Goal: Task Accomplishment & Management: Manage account settings

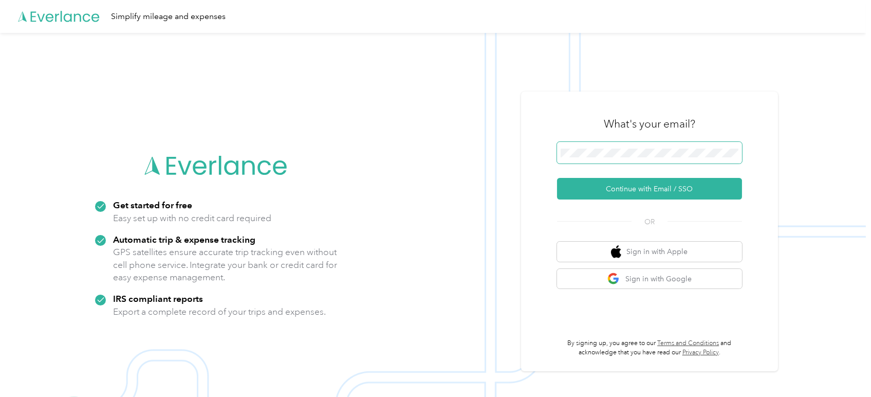
click at [580, 160] on span at bounding box center [649, 153] width 185 height 22
click at [641, 192] on button "Continue with Email / SSO" at bounding box center [649, 189] width 185 height 22
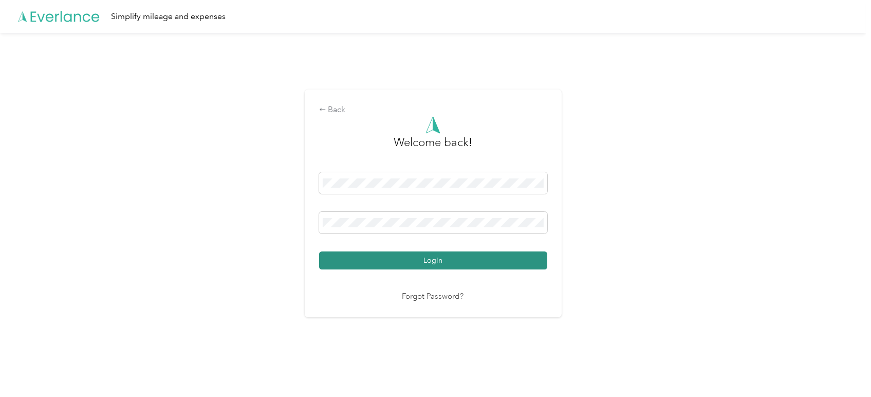
click at [430, 259] on button "Login" at bounding box center [433, 260] width 228 height 18
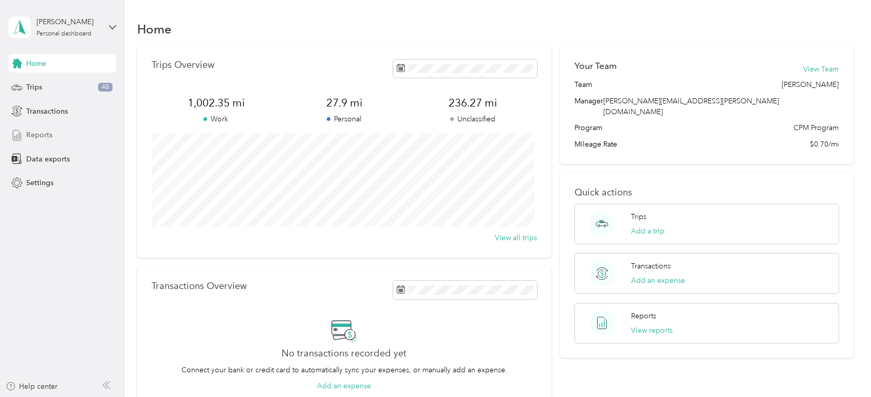
click at [27, 131] on span "Reports" at bounding box center [39, 134] width 26 height 11
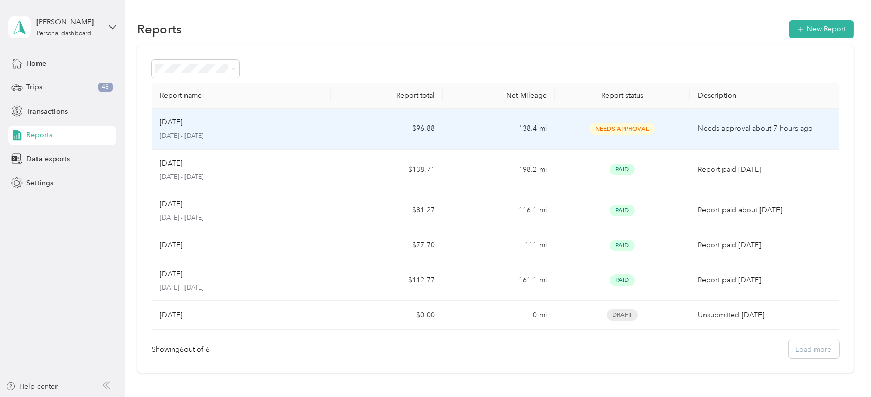
click at [337, 139] on td "$96.88" at bounding box center [387, 128] width 112 height 41
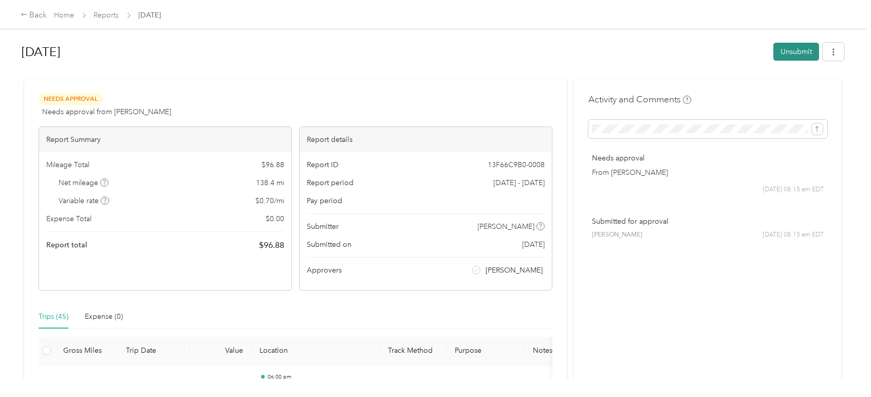
click at [796, 46] on button "Unsubmit" at bounding box center [796, 52] width 46 height 18
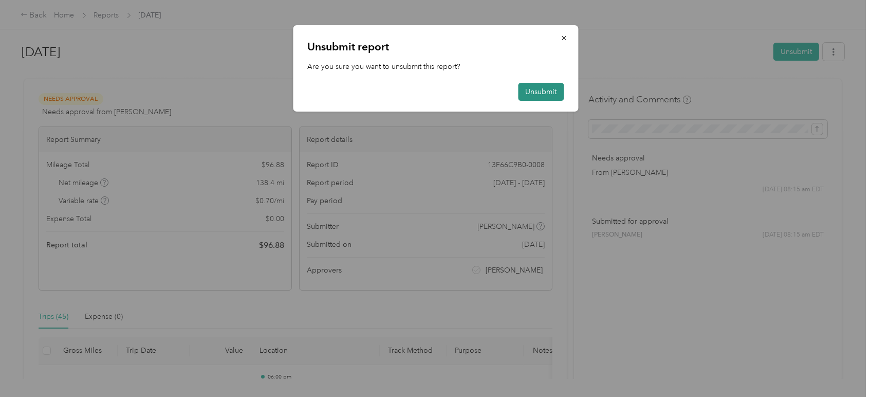
click at [529, 89] on button "Unsubmit" at bounding box center [541, 92] width 46 height 18
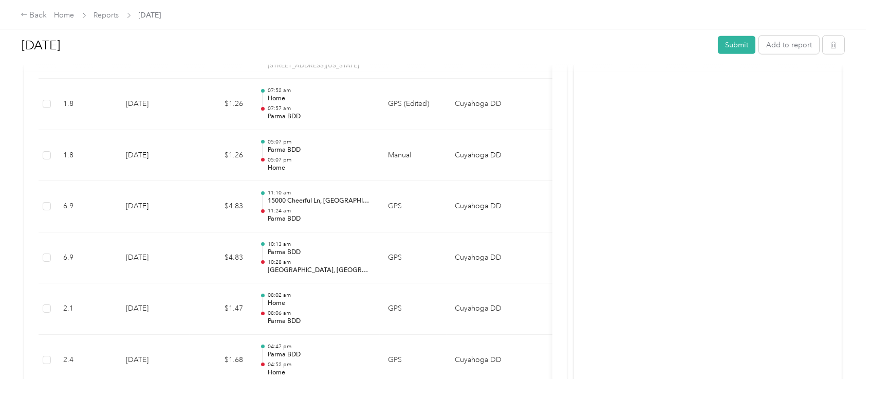
scroll to position [1741, 0]
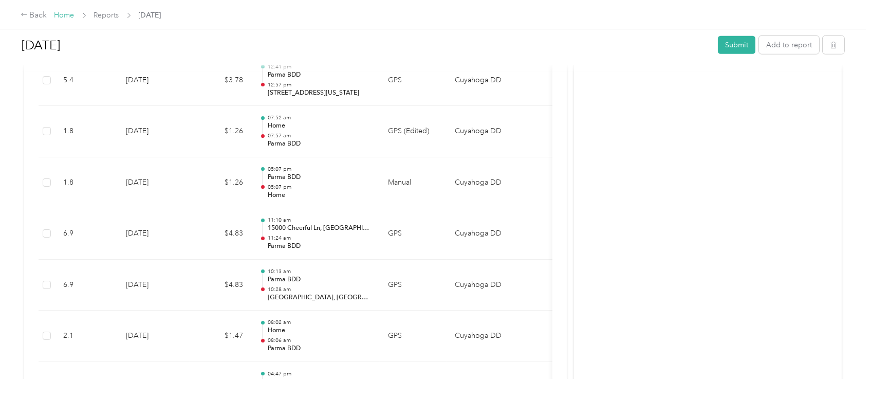
click at [64, 11] on link "Home" at bounding box center [64, 15] width 20 height 9
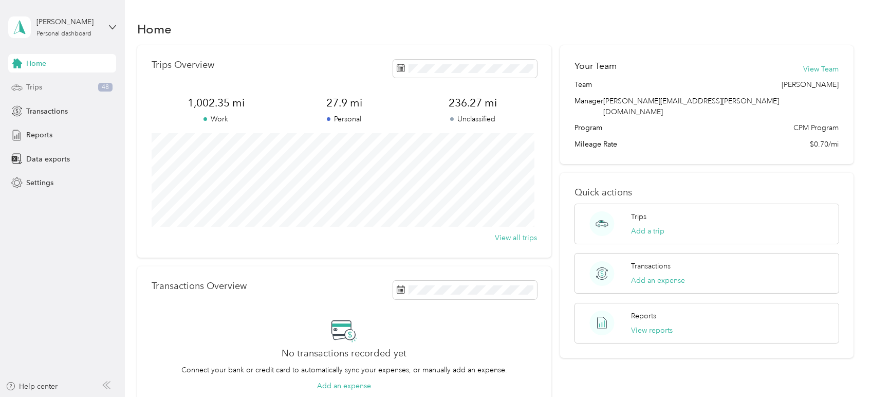
click at [34, 83] on span "Trips" at bounding box center [34, 87] width 16 height 11
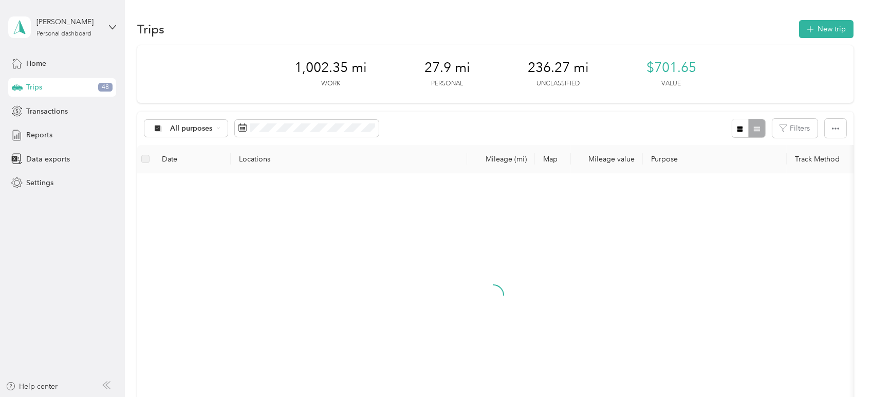
click at [274, 119] on div "All purposes" at bounding box center [261, 128] width 234 height 19
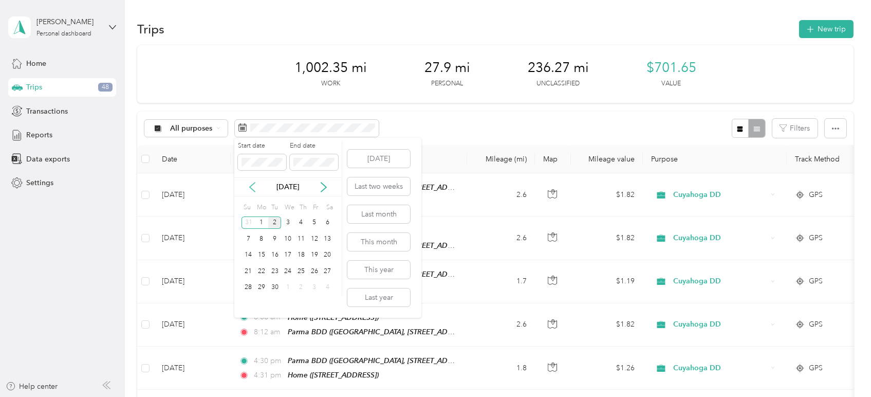
click at [254, 188] on icon at bounding box center [252, 187] width 10 height 10
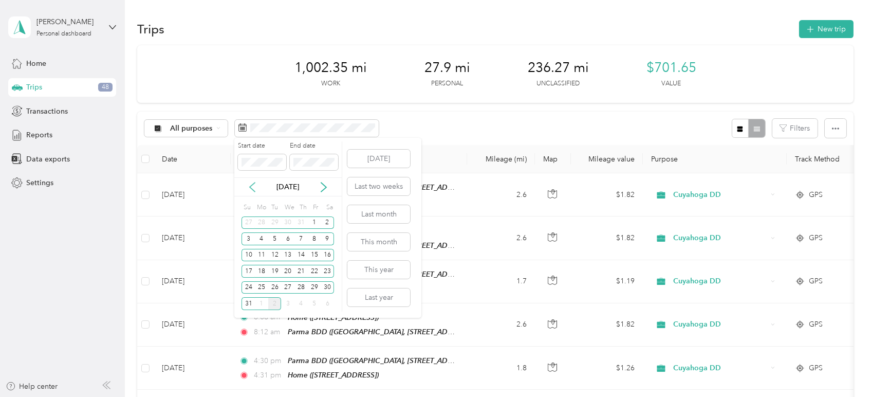
click at [254, 188] on icon at bounding box center [252, 187] width 10 height 10
click at [257, 271] on div "21" at bounding box center [261, 271] width 13 height 13
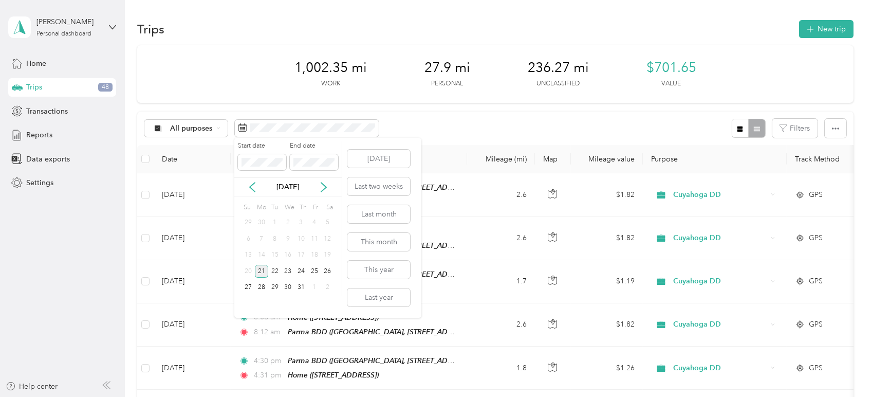
click at [257, 271] on div "21" at bounding box center [261, 271] width 13 height 13
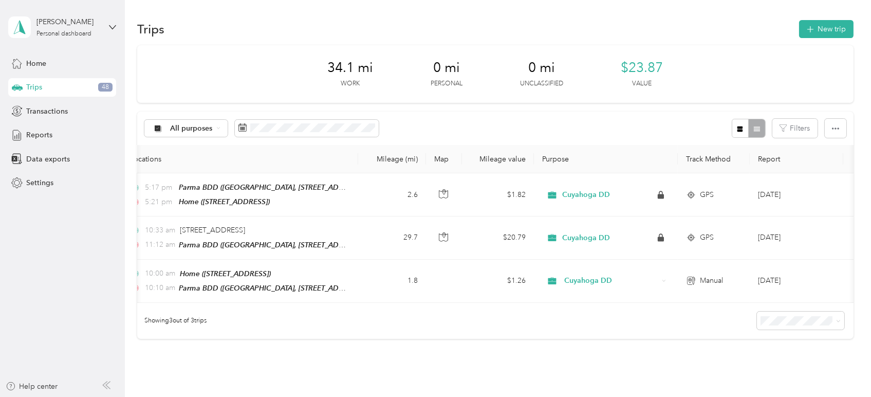
scroll to position [0, 120]
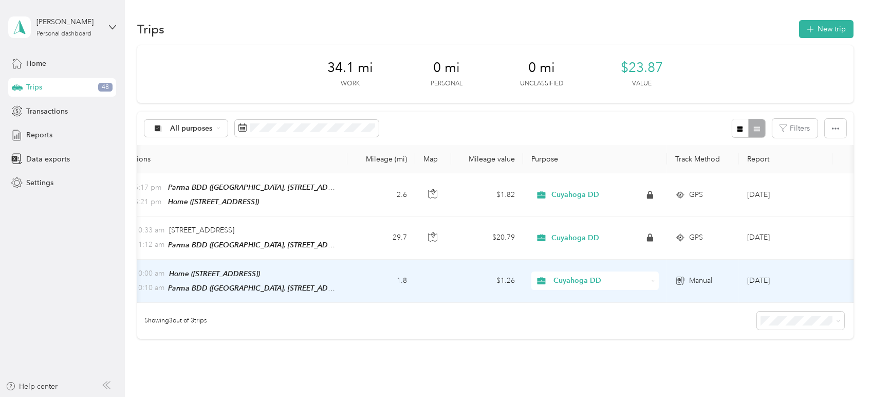
click at [733, 275] on td "Manual" at bounding box center [703, 280] width 72 height 43
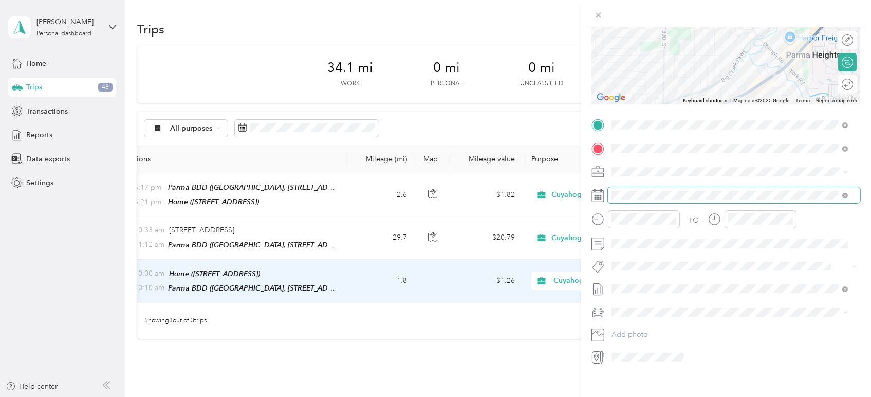
scroll to position [143, 0]
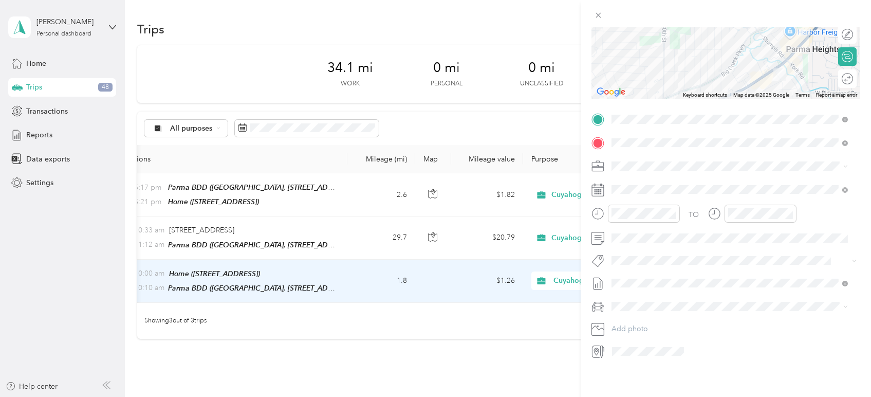
click at [634, 291] on li "None" at bounding box center [730, 289] width 244 height 16
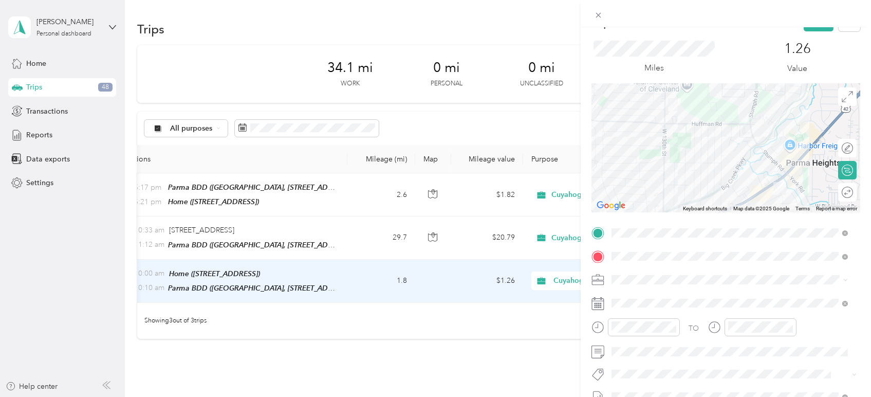
scroll to position [0, 0]
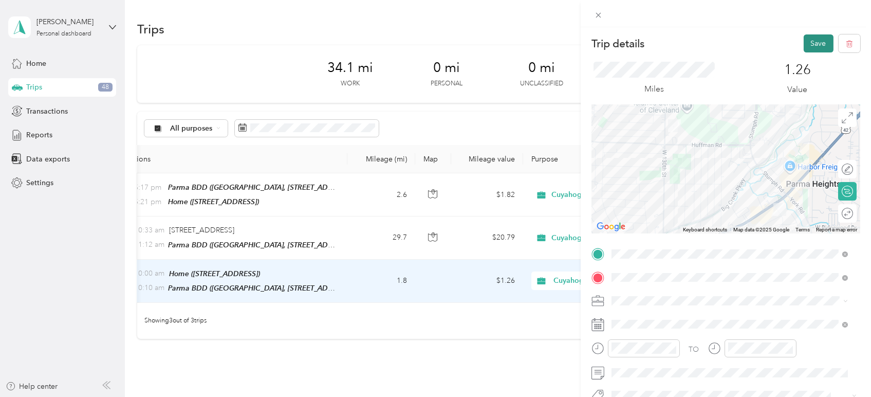
click at [815, 37] on button "Save" at bounding box center [819, 43] width 30 height 18
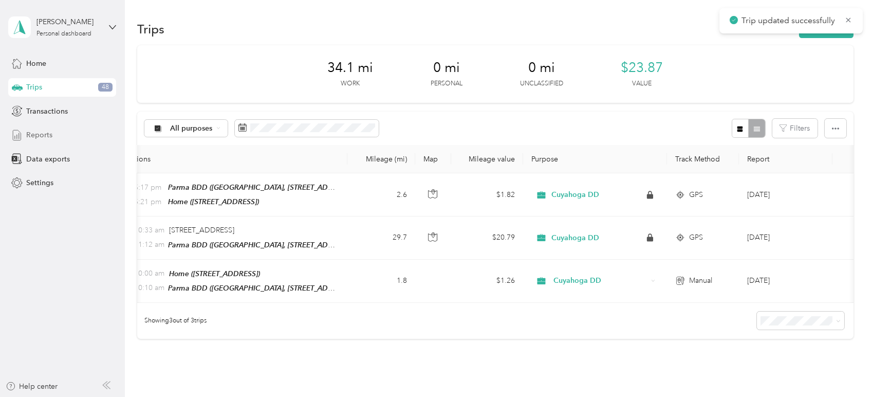
click at [41, 135] on span "Reports" at bounding box center [39, 134] width 26 height 11
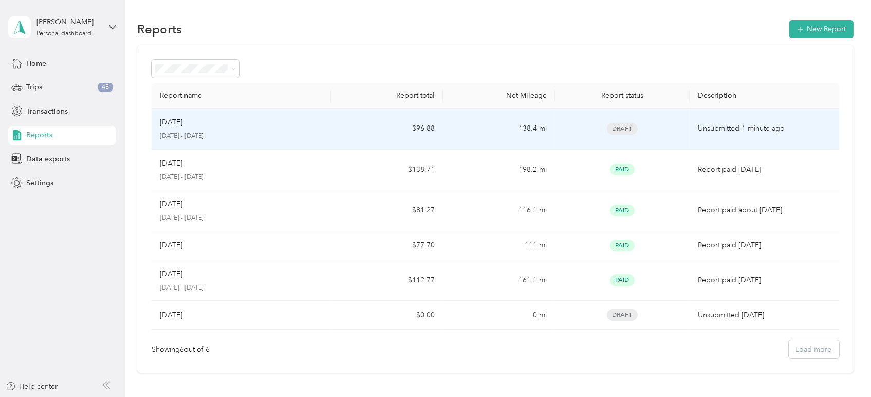
click at [238, 121] on div "[DATE]" at bounding box center [241, 122] width 163 height 11
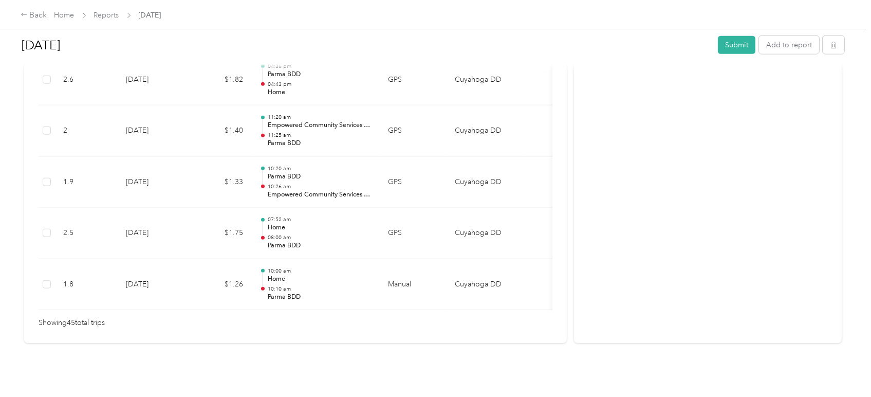
scroll to position [0, 89]
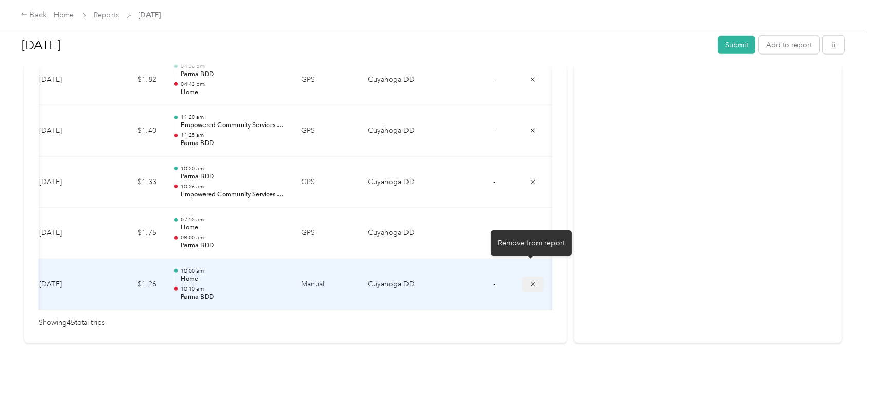
drag, startPoint x: 527, startPoint y: 267, endPoint x: 506, endPoint y: 287, distance: 29.5
click at [529, 281] on icon "submit" at bounding box center [532, 284] width 7 height 7
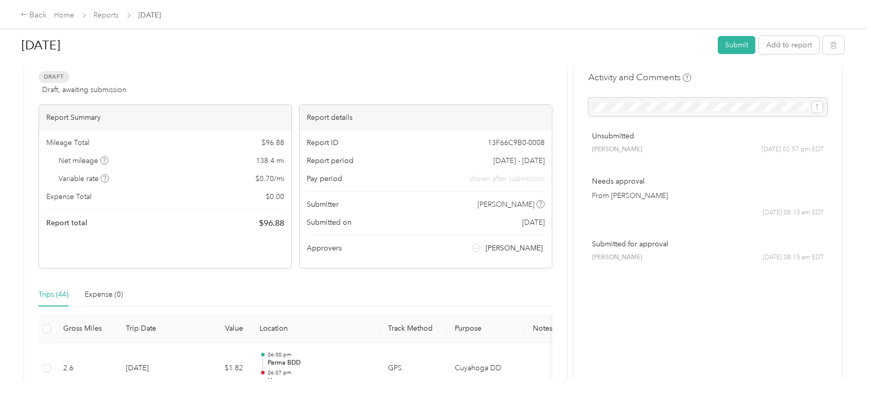
scroll to position [0, 0]
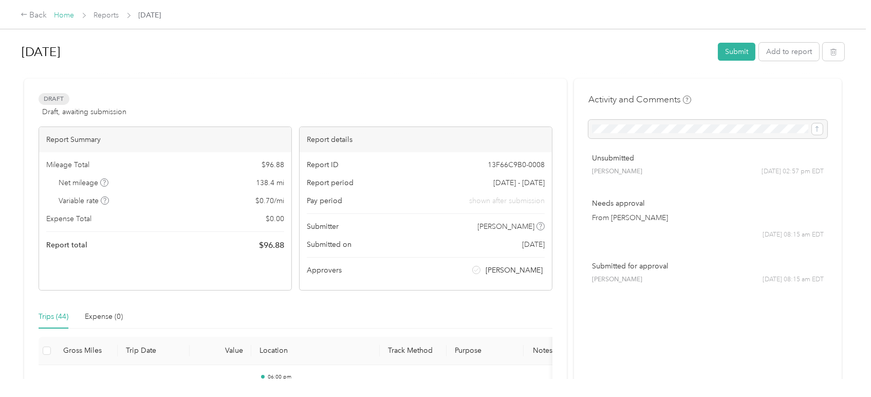
click at [59, 12] on link "Home" at bounding box center [64, 15] width 20 height 9
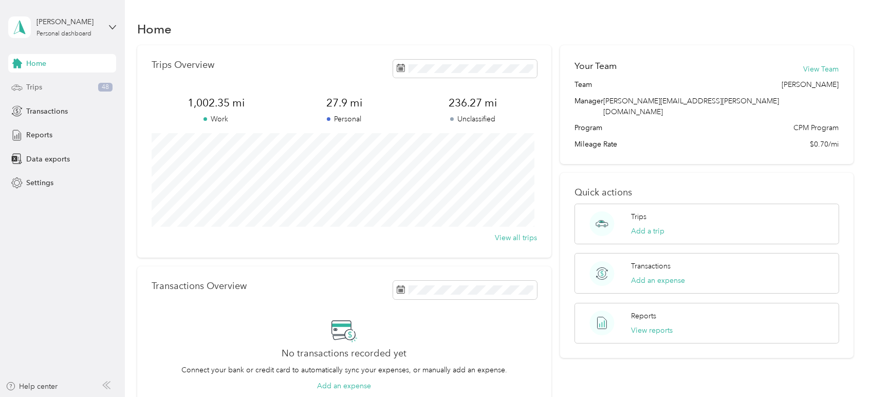
click at [27, 83] on span "Trips" at bounding box center [34, 87] width 16 height 11
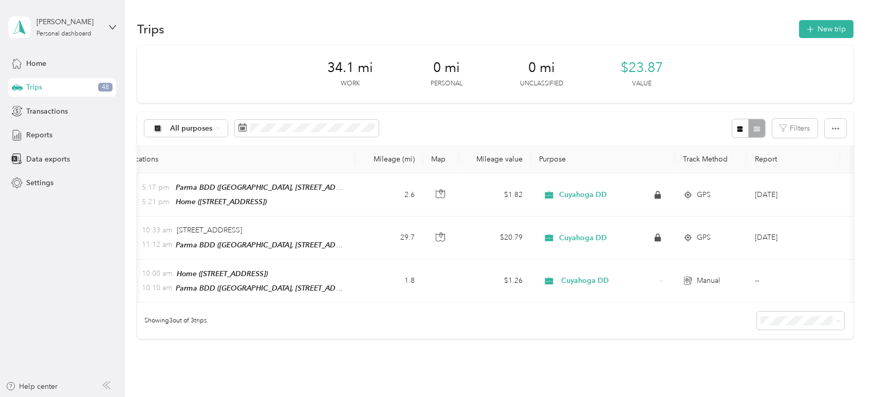
scroll to position [0, 127]
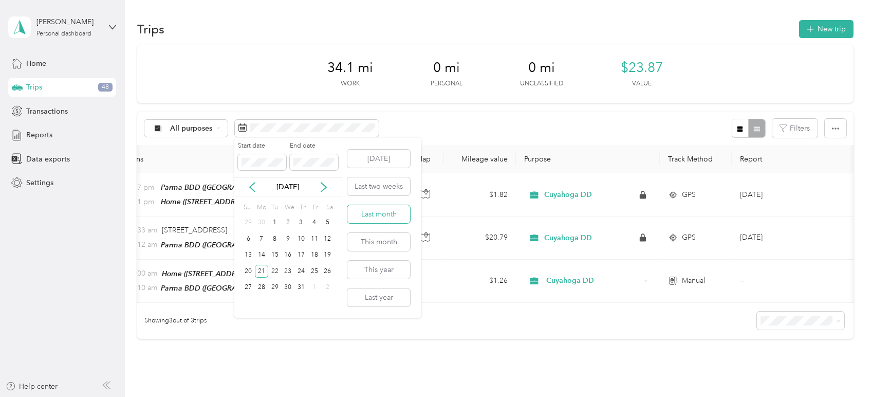
click at [374, 219] on button "Last month" at bounding box center [378, 214] width 63 height 18
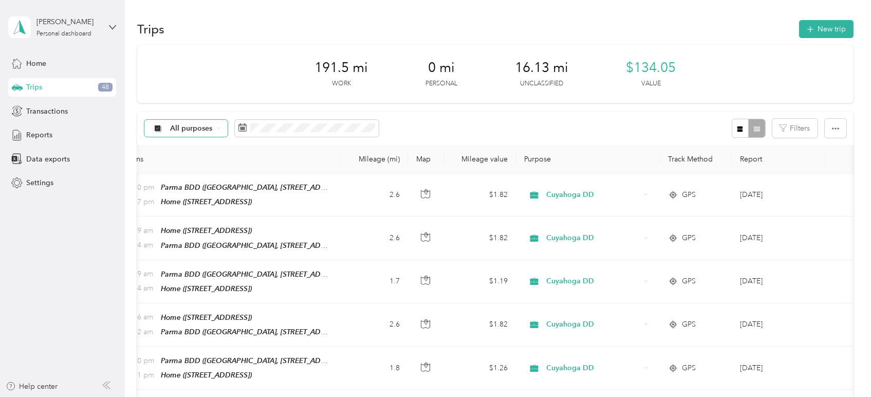
click at [213, 124] on div "All purposes" at bounding box center [185, 128] width 83 height 17
click at [180, 178] on span "Cuyahoga DD" at bounding box center [195, 177] width 50 height 11
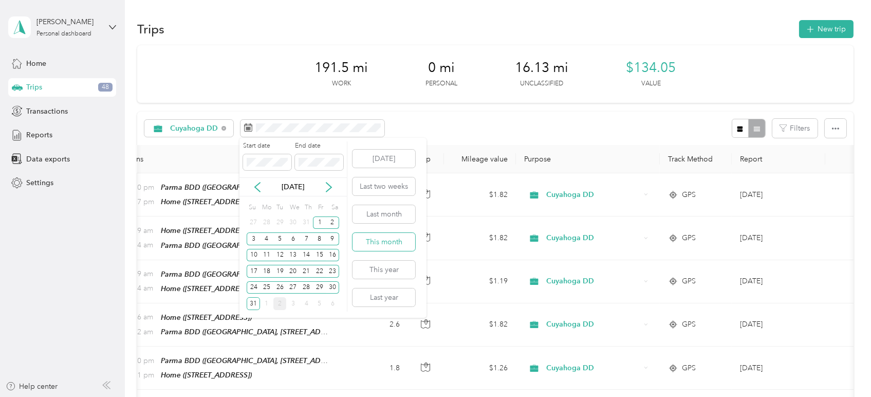
click at [372, 237] on button "This month" at bounding box center [384, 242] width 63 height 18
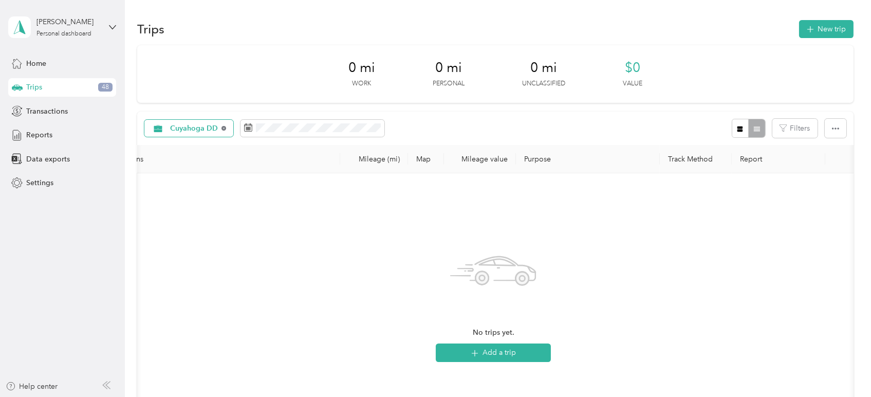
click at [222, 129] on icon at bounding box center [223, 128] width 4 height 4
click at [49, 136] on span "Reports" at bounding box center [39, 134] width 26 height 11
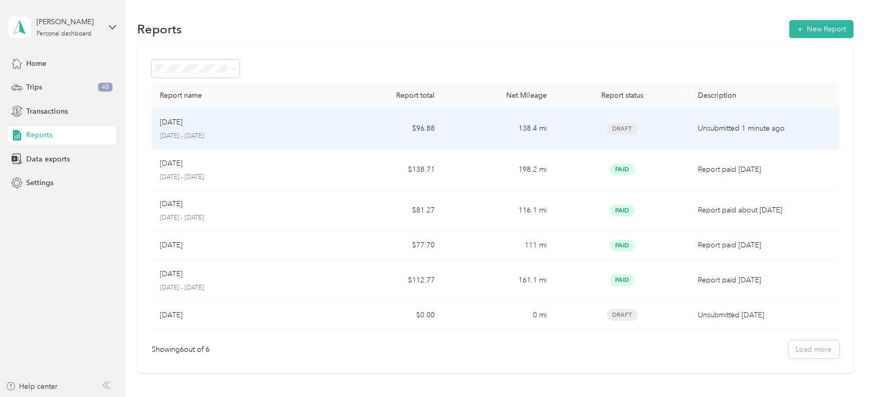
click at [247, 126] on div "[DATE]" at bounding box center [241, 122] width 163 height 11
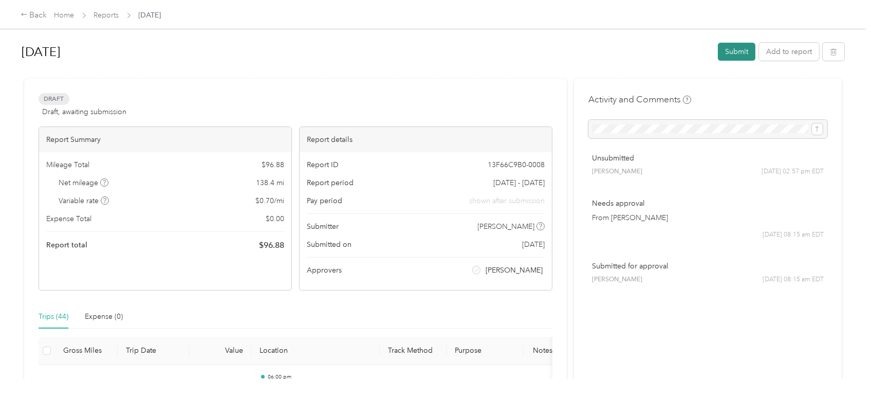
click at [733, 50] on button "Submit" at bounding box center [737, 52] width 38 height 18
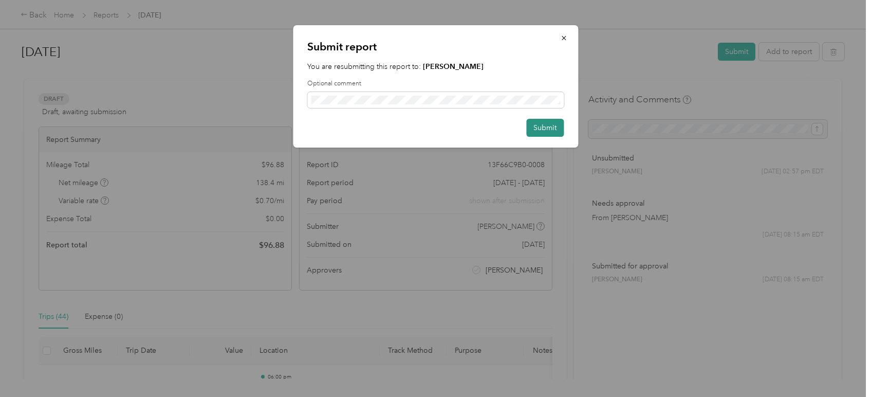
click at [547, 131] on button "Submit" at bounding box center [545, 128] width 38 height 18
